Goal: Use online tool/utility: Utilize a website feature to perform a specific function

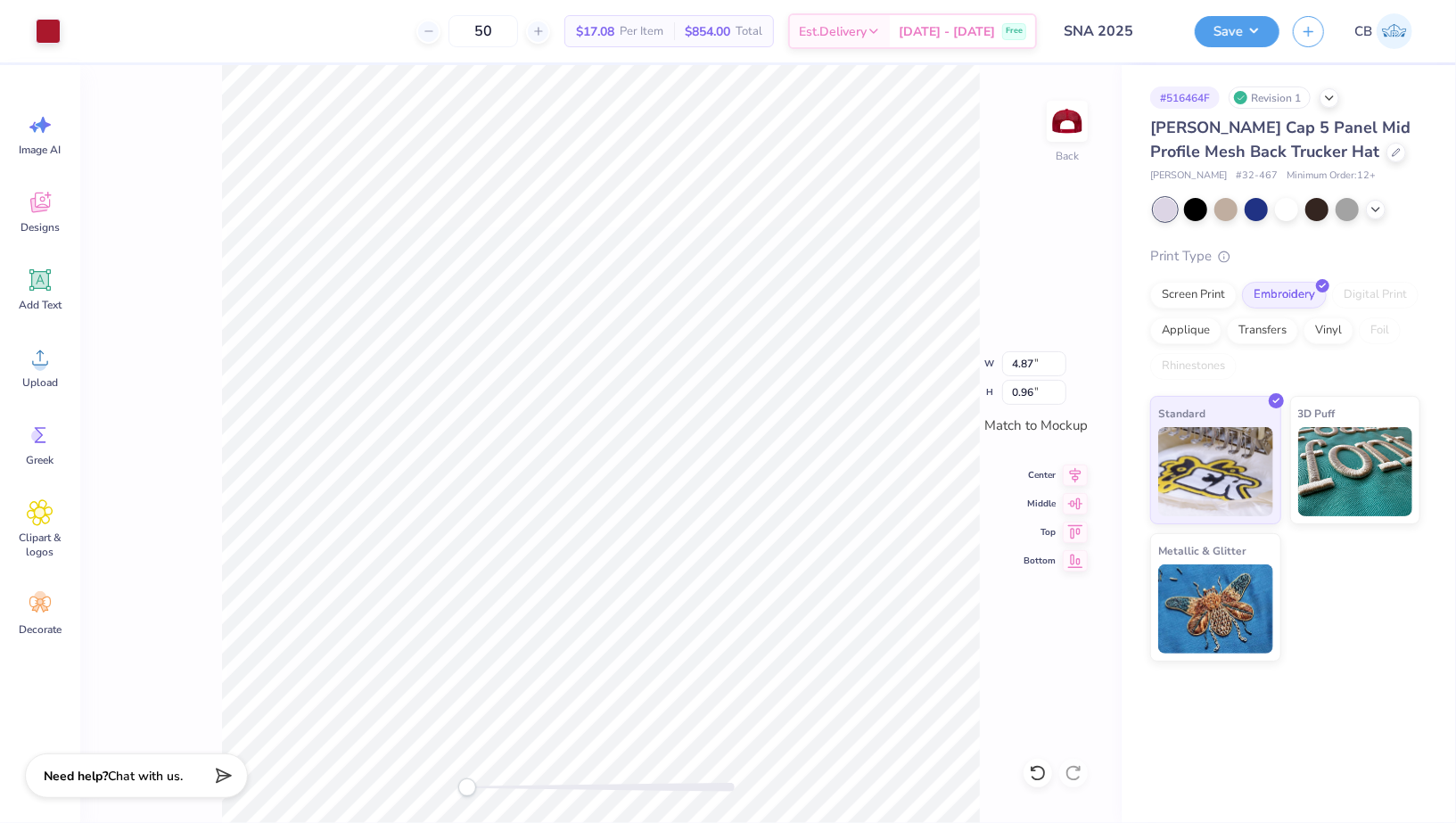
type input "4.95"
type input "0.98"
click at [1254, 35] on button "Save" at bounding box center [1237, 29] width 85 height 32
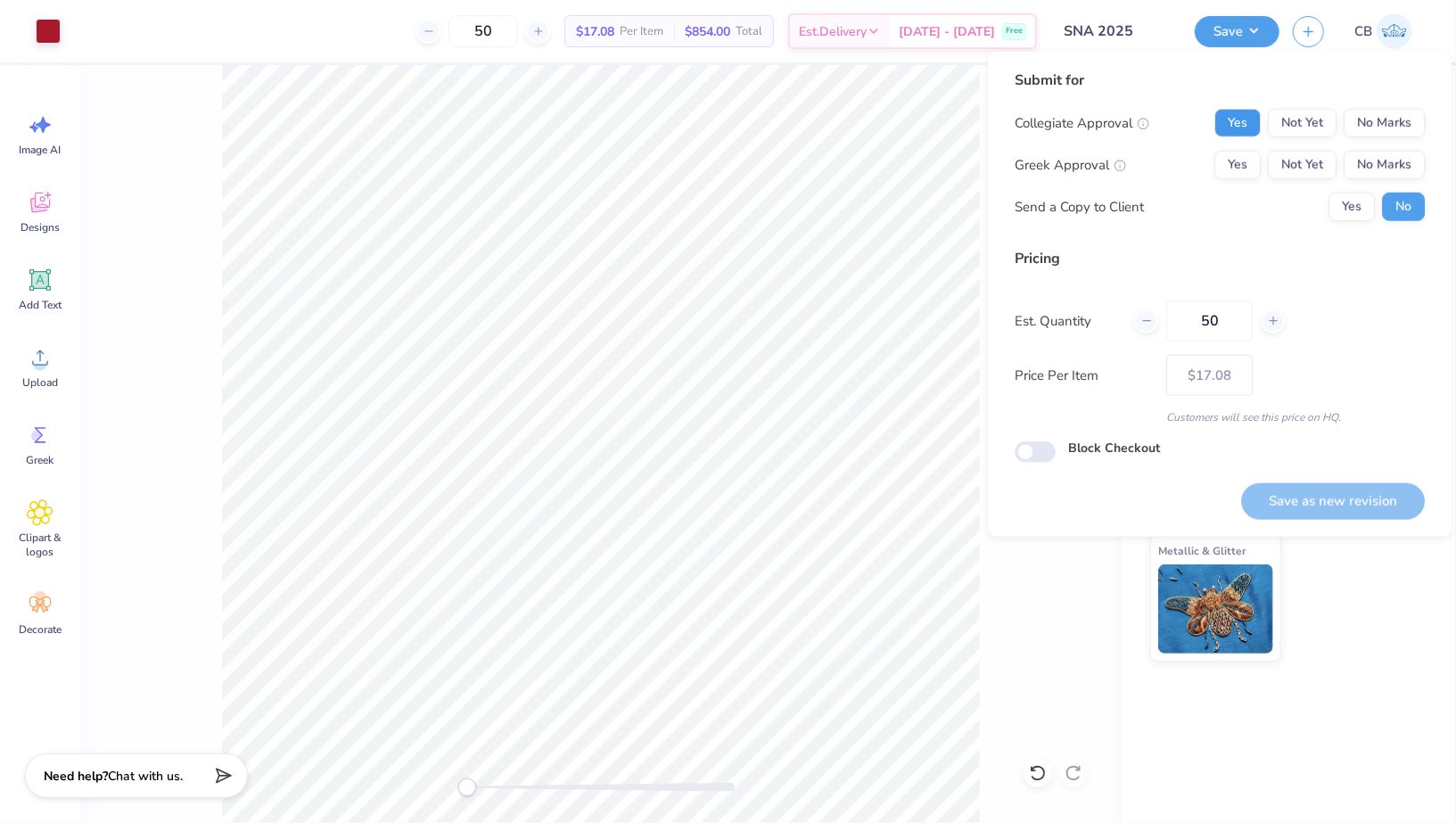
click at [1251, 120] on button "Yes" at bounding box center [1237, 123] width 47 height 29
click at [1400, 152] on button "No Marks" at bounding box center [1384, 165] width 81 height 29
click at [1353, 209] on button "Yes" at bounding box center [1352, 207] width 47 height 29
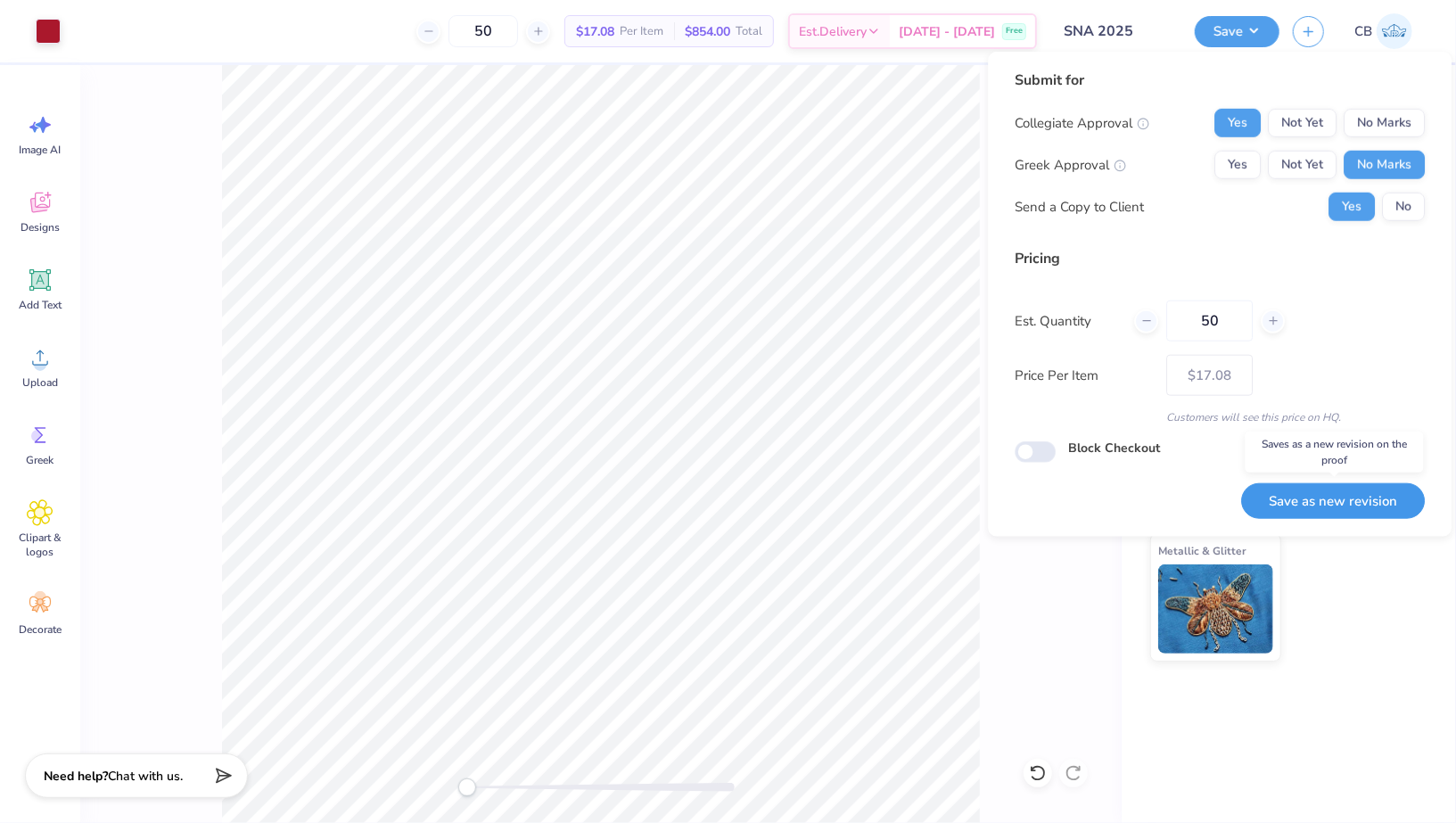
click at [1352, 510] on button "Save as new revision" at bounding box center [1333, 502] width 183 height 36
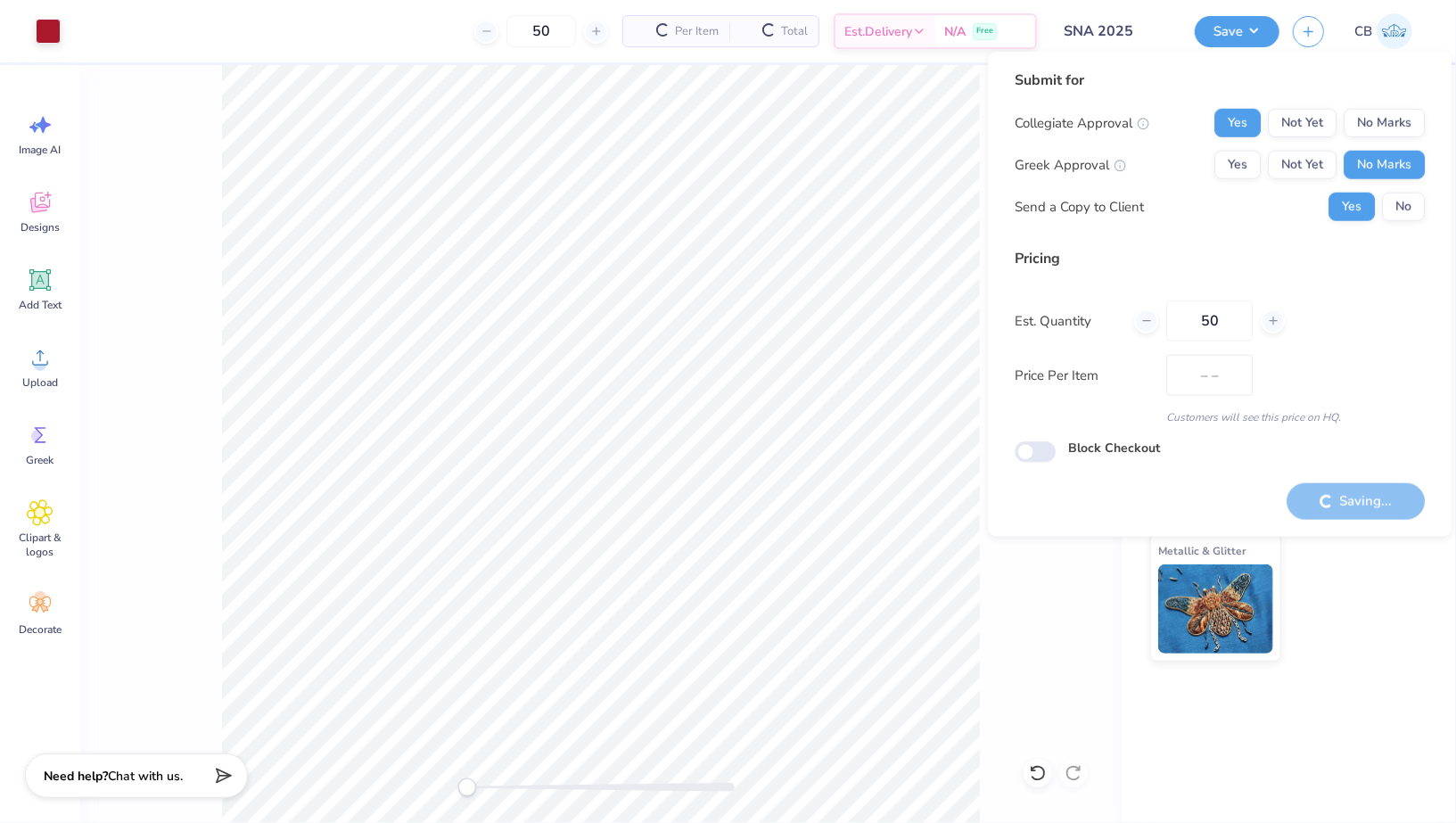
type input "$17.08"
